Goal: Task Accomplishment & Management: Complete application form

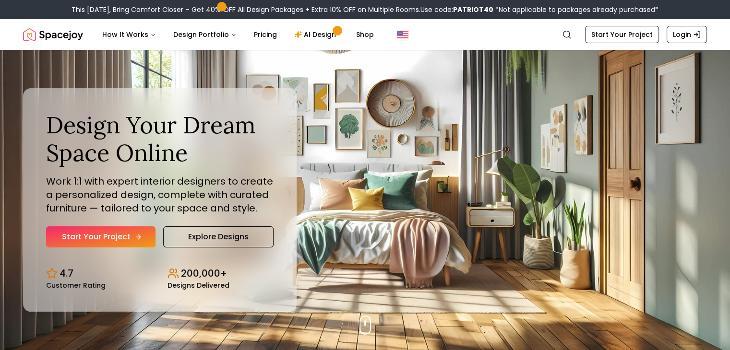
click at [147, 241] on link "Start Your Project" at bounding box center [100, 237] width 109 height 21
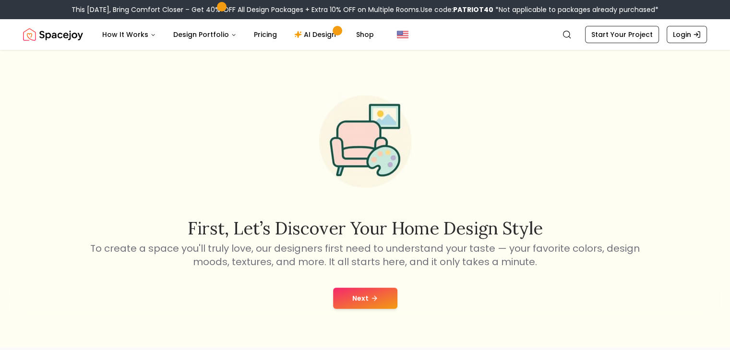
click at [360, 301] on button "Next" at bounding box center [365, 298] width 64 height 21
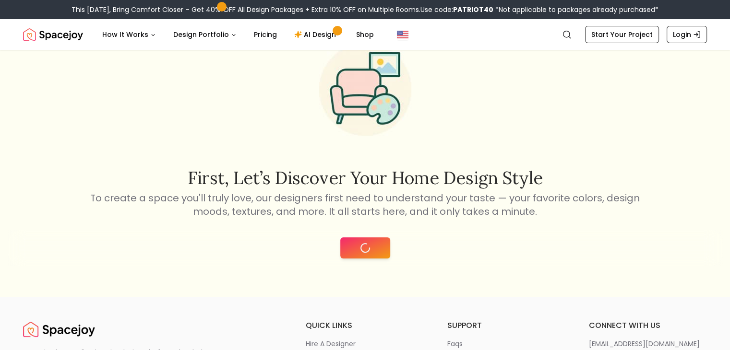
scroll to position [192, 0]
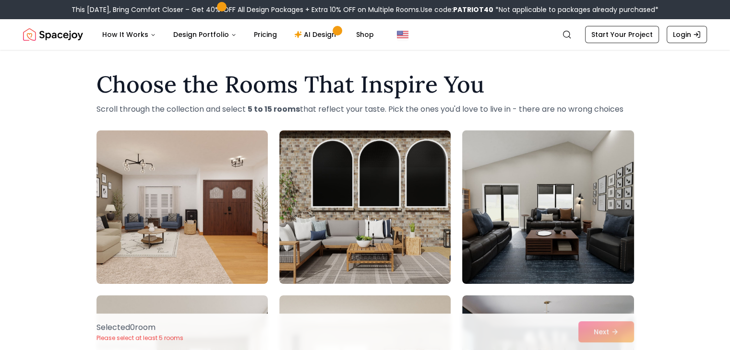
click at [580, 165] on img at bounding box center [548, 207] width 180 height 161
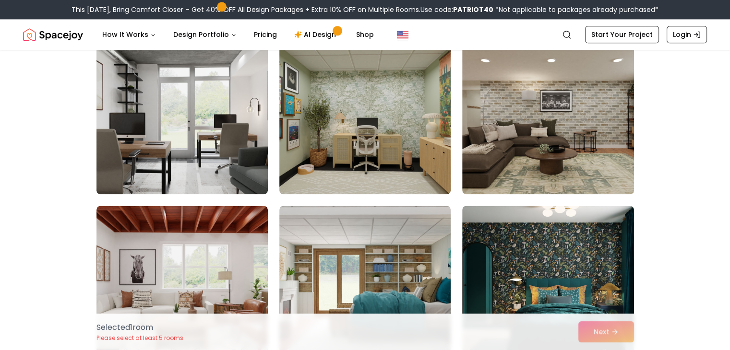
scroll to position [1248, 0]
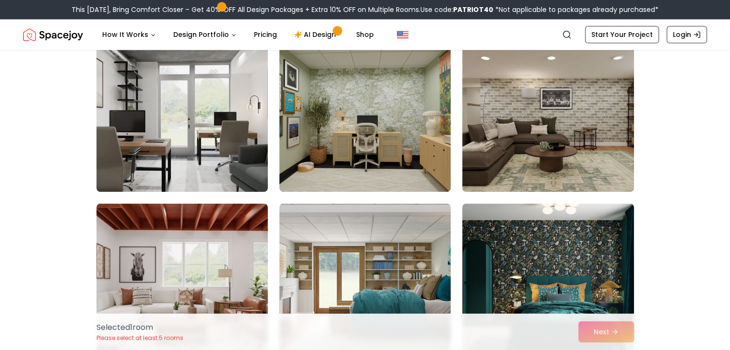
click at [605, 173] on img at bounding box center [547, 115] width 171 height 154
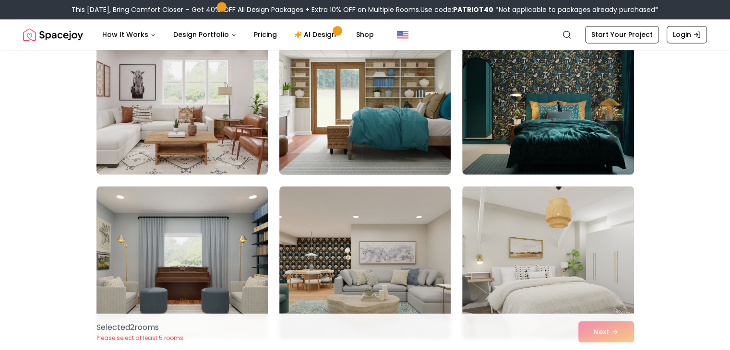
scroll to position [1440, 0]
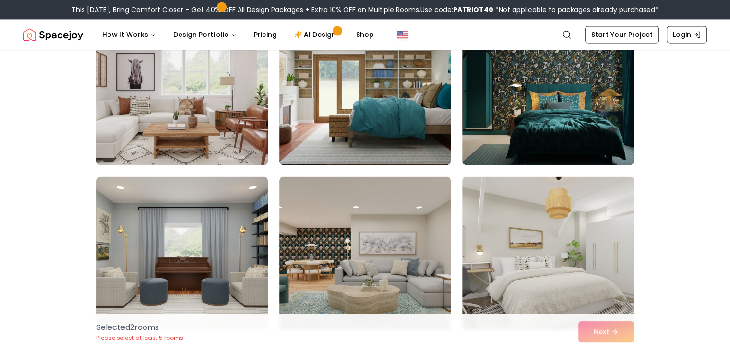
click at [258, 162] on img at bounding box center [182, 88] width 180 height 161
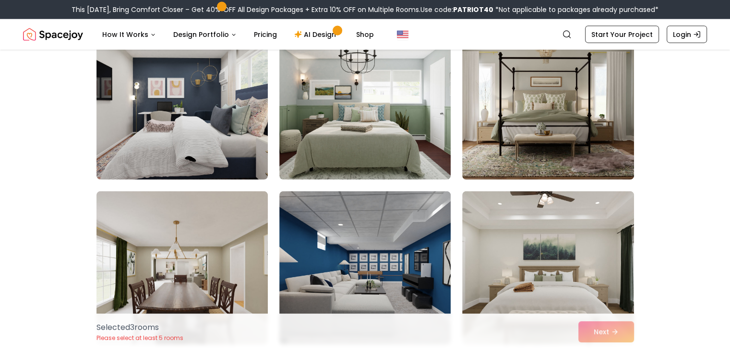
scroll to position [2208, 0]
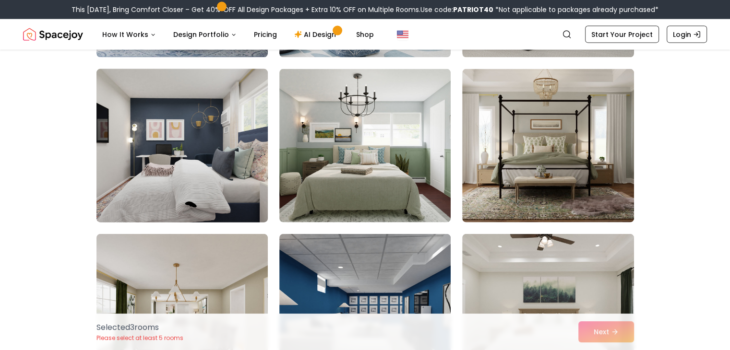
click at [189, 96] on img at bounding box center [182, 145] width 180 height 161
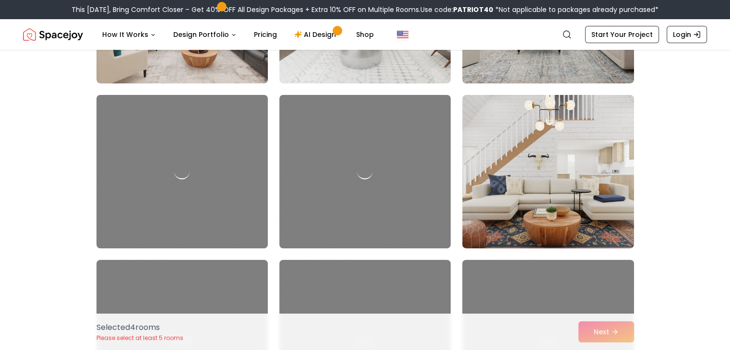
scroll to position [3553, 0]
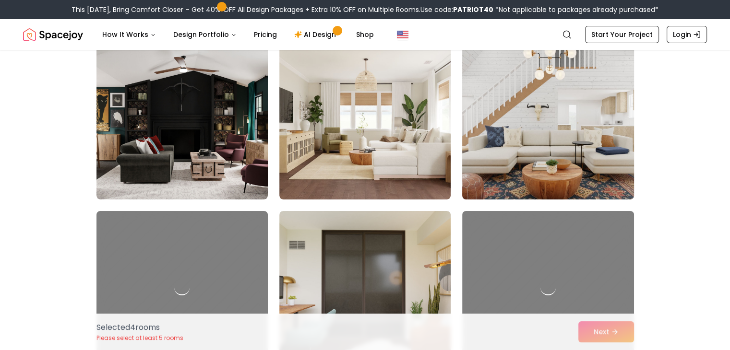
click at [572, 164] on img at bounding box center [548, 122] width 180 height 161
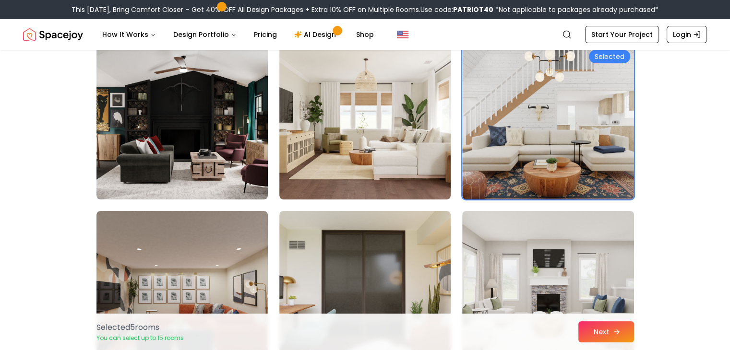
click at [618, 333] on icon at bounding box center [617, 332] width 8 height 8
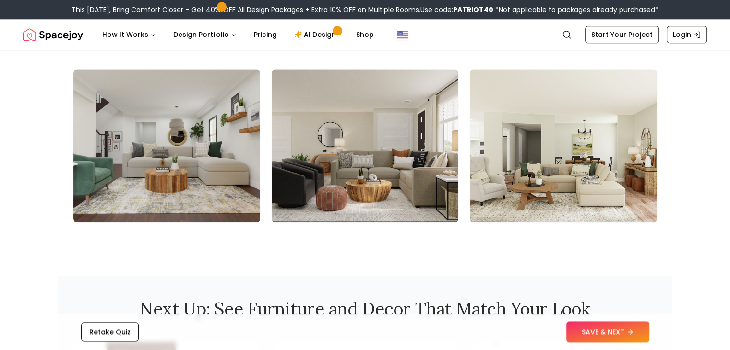
scroll to position [1104, 0]
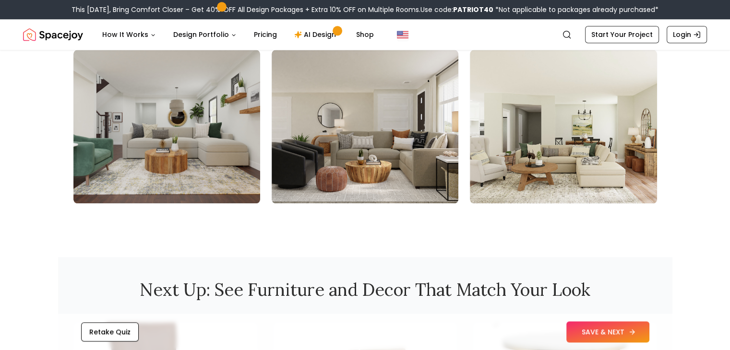
click at [613, 327] on button "SAVE & NEXT" at bounding box center [607, 332] width 83 height 21
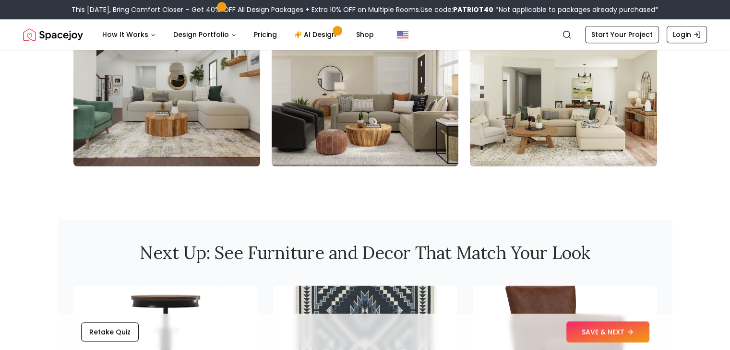
scroll to position [1392, 0]
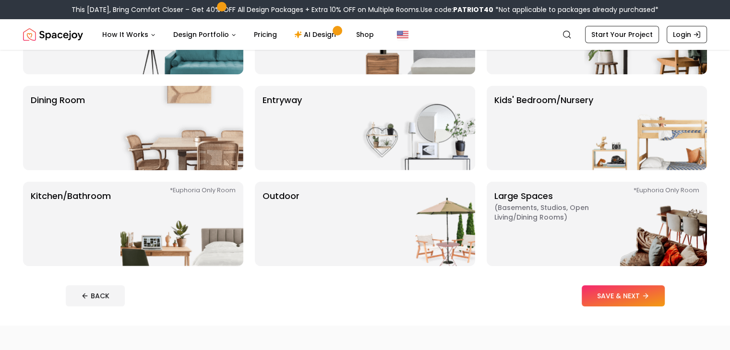
scroll to position [144, 0]
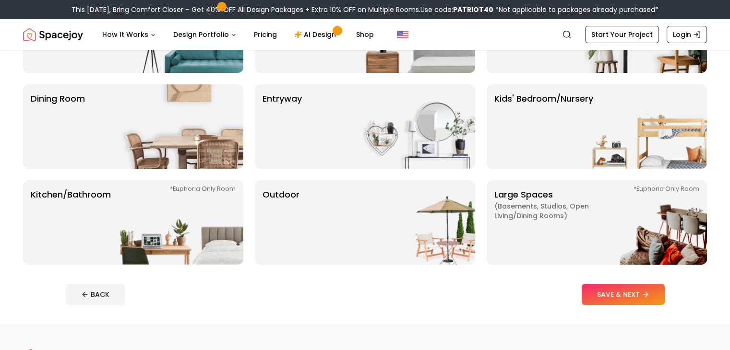
click at [661, 306] on footer "BACK SAVE & NEXT" at bounding box center [365, 295] width 614 height 36
click at [664, 298] on button "SAVE & NEXT" at bounding box center [623, 294] width 83 height 21
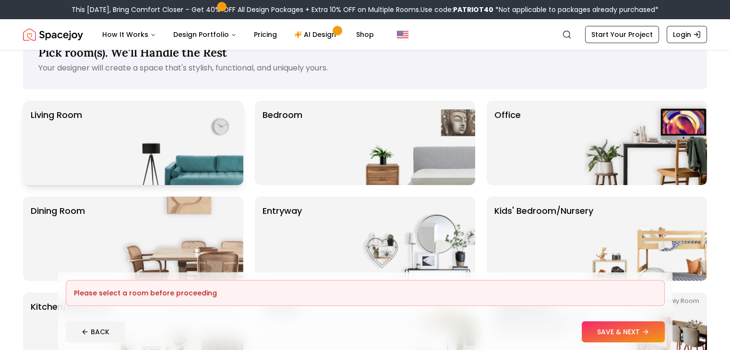
scroll to position [0, 0]
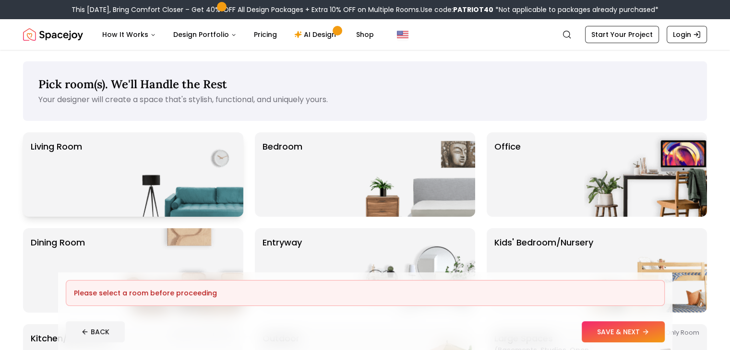
click at [159, 165] on img at bounding box center [181, 174] width 123 height 84
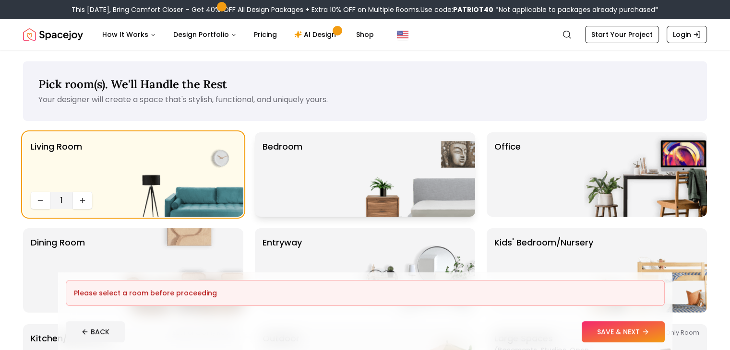
click at [431, 190] on img at bounding box center [413, 174] width 123 height 84
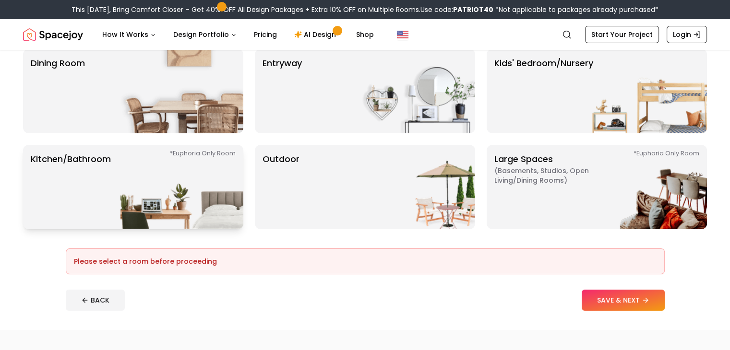
scroll to position [192, 0]
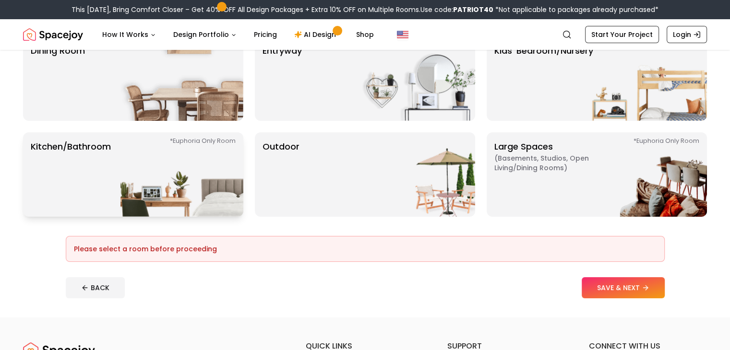
click at [218, 166] on img at bounding box center [181, 174] width 123 height 84
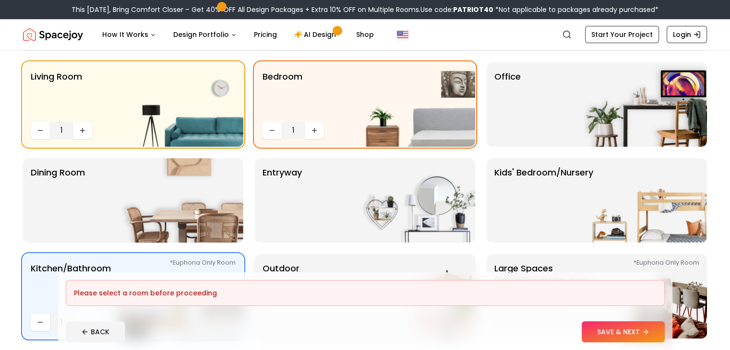
scroll to position [48, 0]
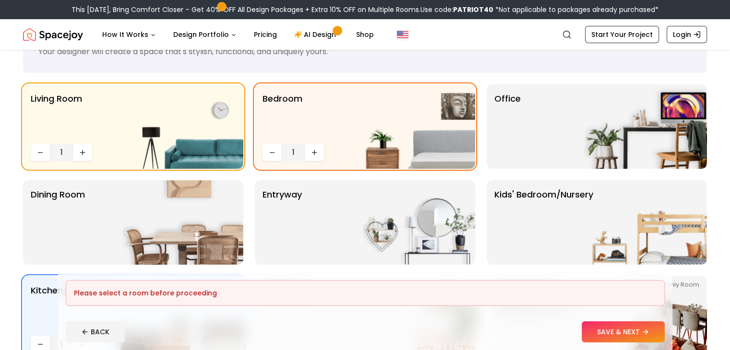
click at [665, 283] on div "Please select a room before proceeding" at bounding box center [365, 293] width 599 height 26
click at [646, 239] on img at bounding box center [645, 223] width 123 height 84
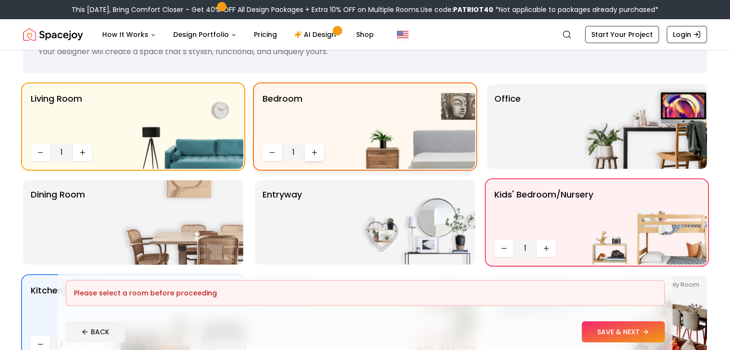
click at [312, 151] on icon "Increase quantity" at bounding box center [315, 153] width 8 height 8
click at [275, 157] on button "Decrease quantity" at bounding box center [272, 152] width 19 height 17
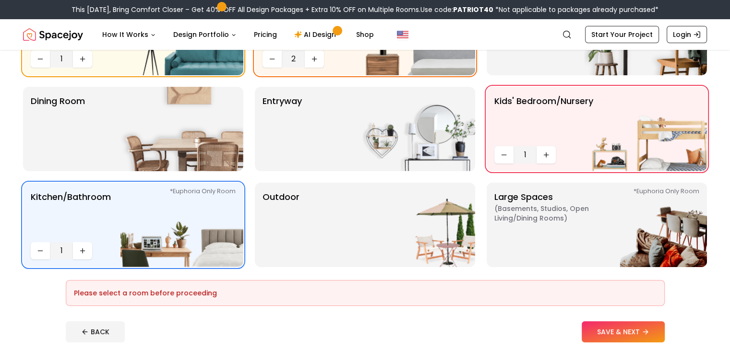
scroll to position [144, 0]
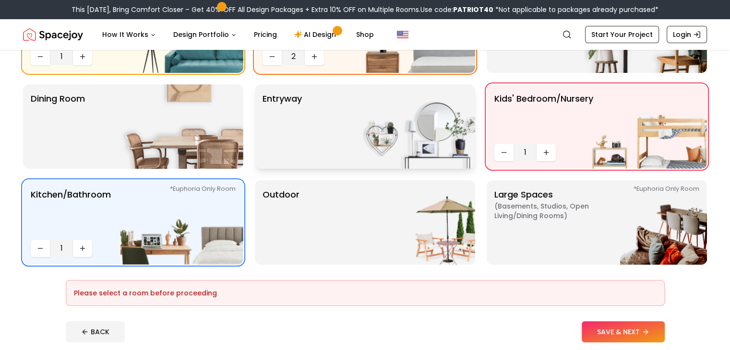
click at [358, 158] on img at bounding box center [413, 126] width 123 height 84
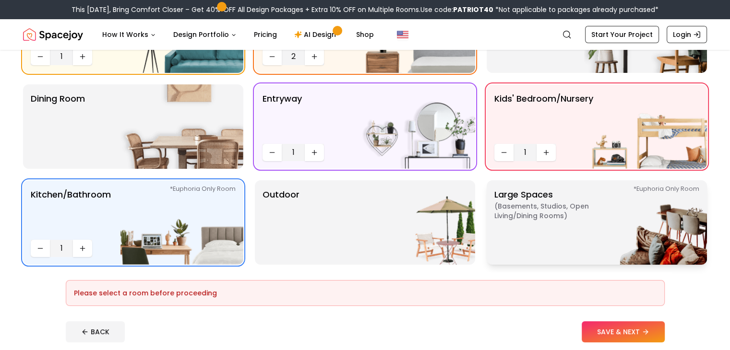
click at [548, 218] on span "( Basements, Studios, Open living/dining rooms )" at bounding box center [554, 211] width 120 height 19
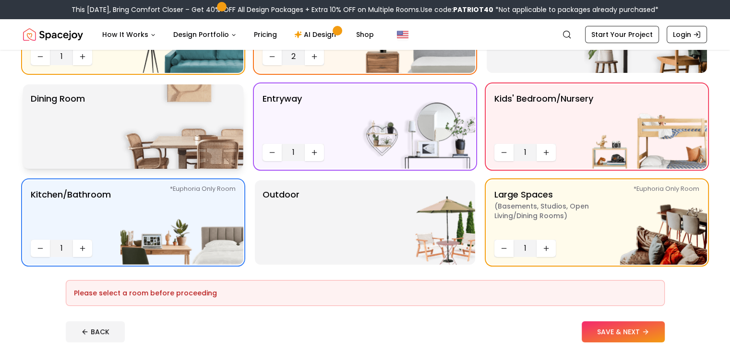
click at [223, 133] on img at bounding box center [181, 126] width 123 height 84
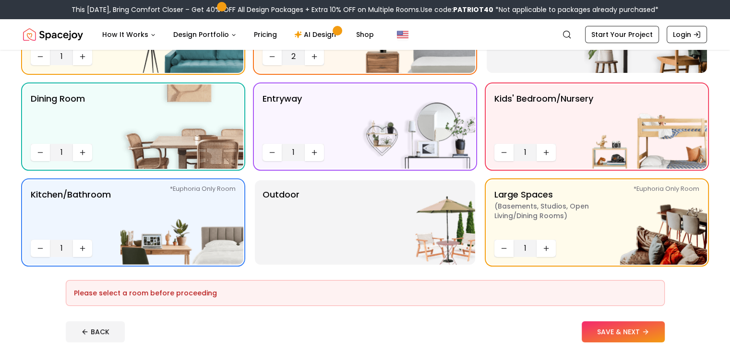
click at [642, 335] on button "SAVE & NEXT" at bounding box center [623, 332] width 83 height 21
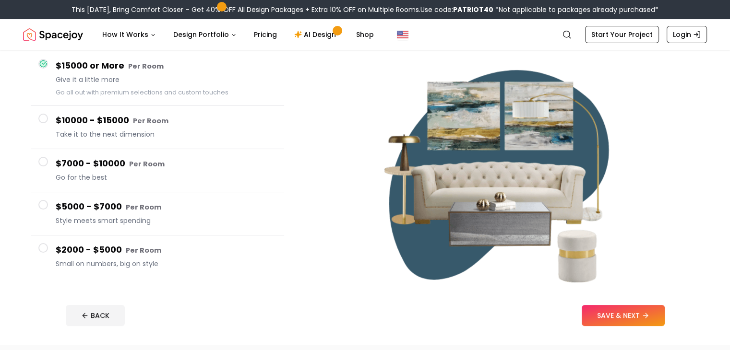
scroll to position [96, 0]
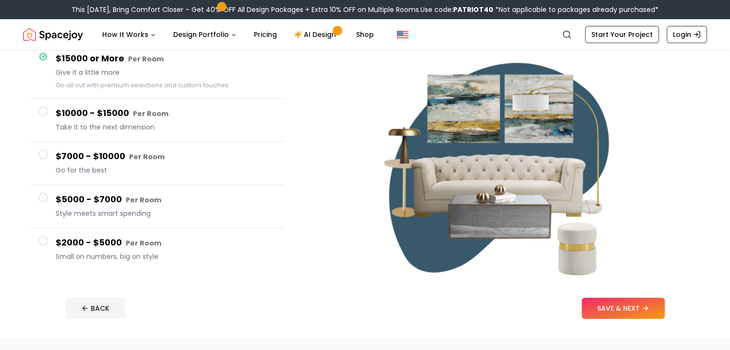
click at [54, 123] on button "$10000 - $15000 Per Room Take it to the next dimension" at bounding box center [157, 120] width 253 height 43
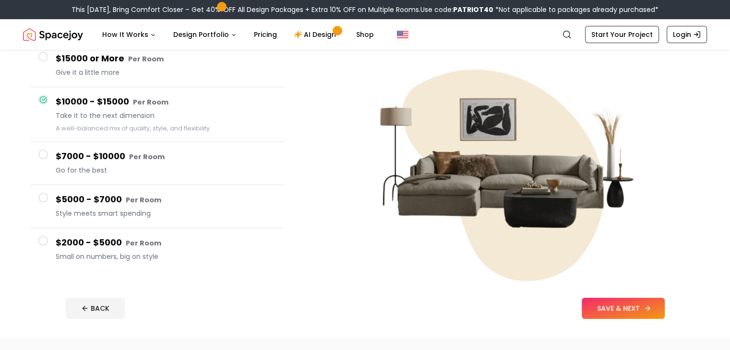
click at [665, 308] on button "SAVE & NEXT" at bounding box center [623, 308] width 83 height 21
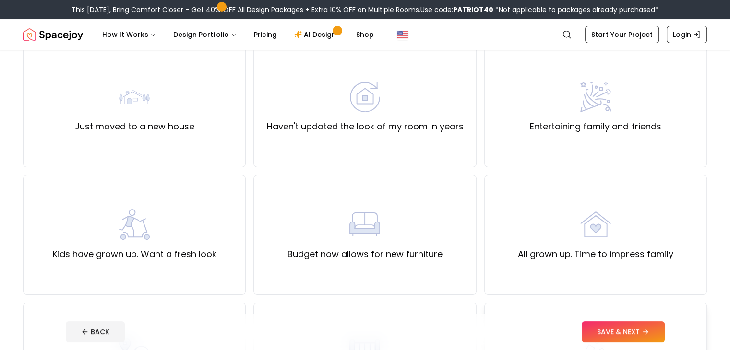
scroll to position [96, 0]
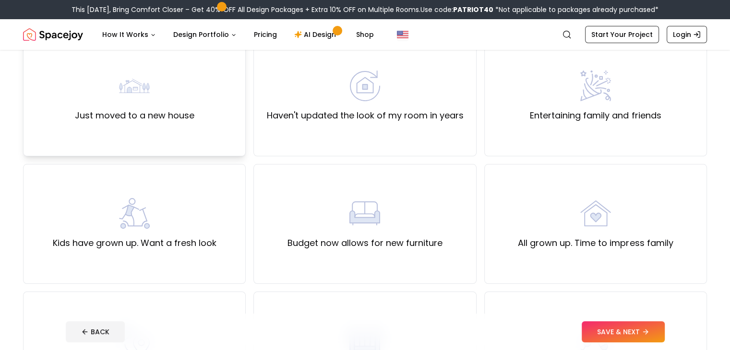
click at [221, 129] on div "Just moved to a new house" at bounding box center [134, 96] width 223 height 120
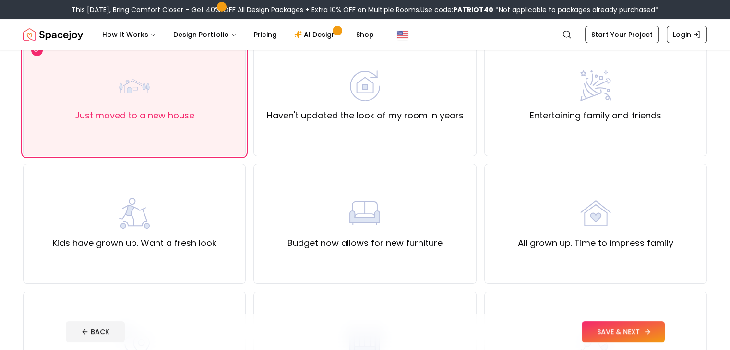
click at [665, 337] on button "SAVE & NEXT" at bounding box center [623, 332] width 83 height 21
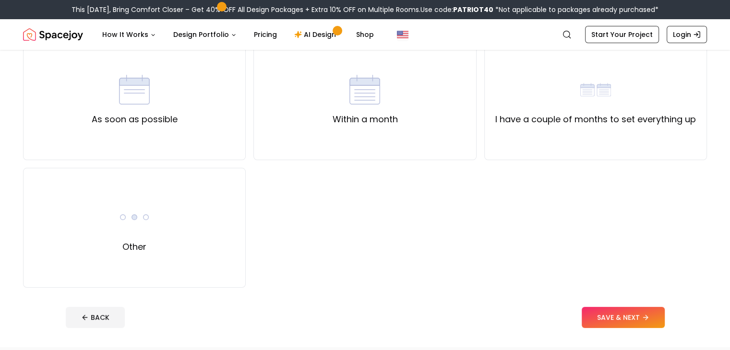
scroll to position [96, 0]
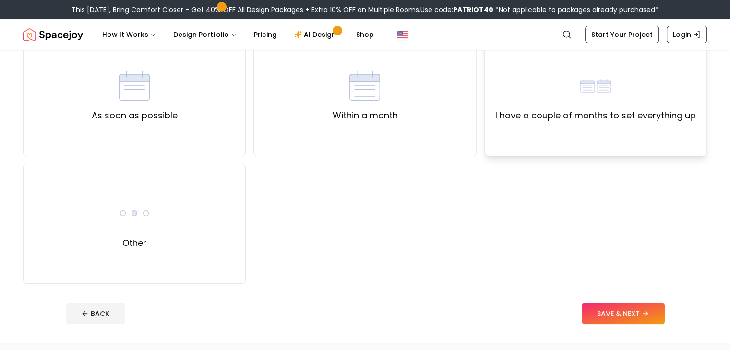
click at [551, 120] on label "I have a couple of months to set everything up" at bounding box center [595, 115] width 201 height 13
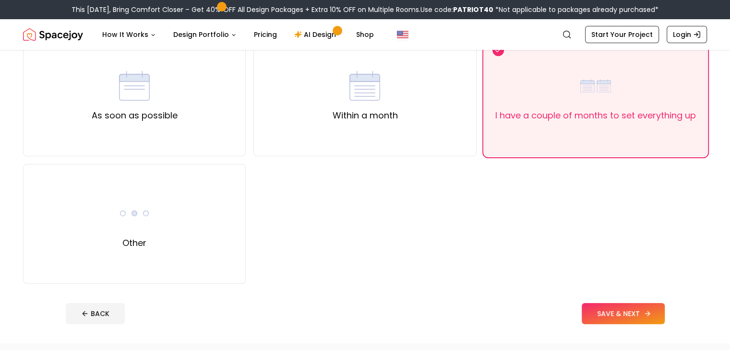
click at [665, 313] on button "SAVE & NEXT" at bounding box center [623, 313] width 83 height 21
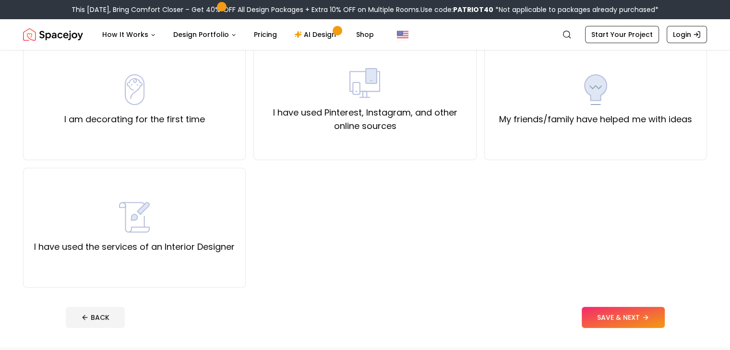
scroll to position [96, 0]
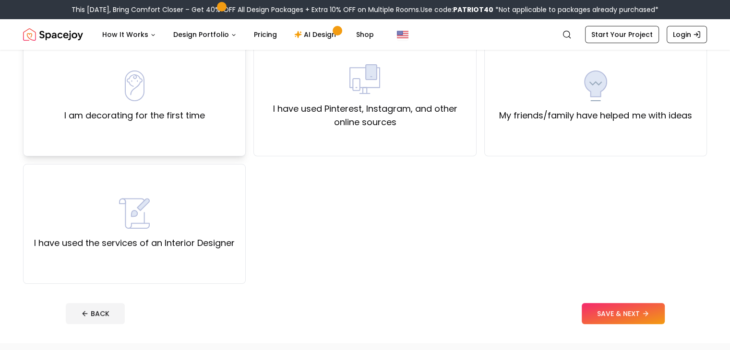
click at [202, 125] on div "I am decorating for the first time" at bounding box center [134, 96] width 223 height 120
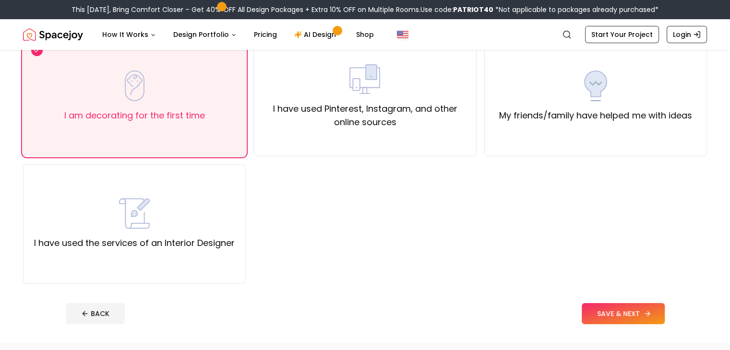
click at [657, 316] on button "SAVE & NEXT" at bounding box center [623, 313] width 83 height 21
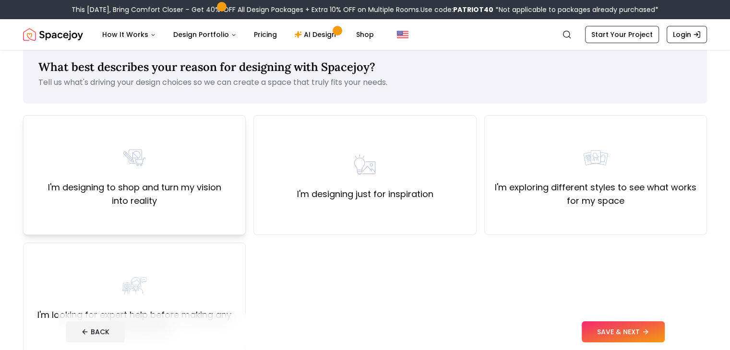
scroll to position [48, 0]
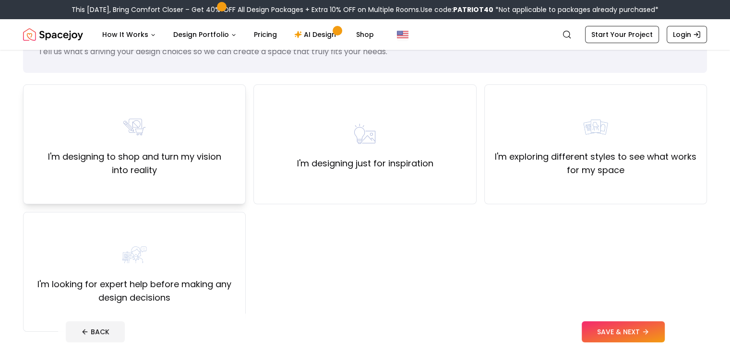
click at [188, 196] on div "I'm designing to shop and turn my vision into reality" at bounding box center [134, 144] width 223 height 120
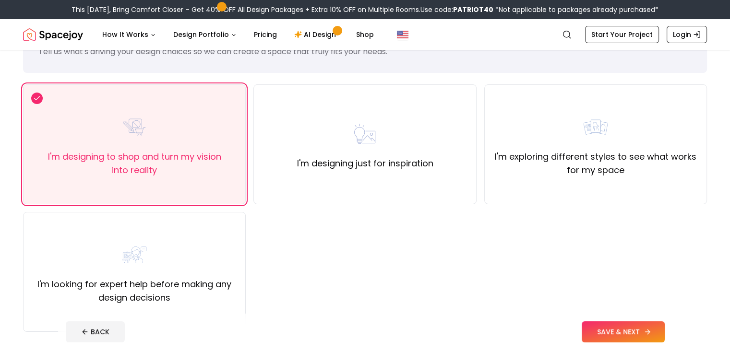
click at [665, 325] on button "SAVE & NEXT" at bounding box center [623, 332] width 83 height 21
click at [665, 325] on div "BACK" at bounding box center [365, 332] width 599 height 21
